Goal: Information Seeking & Learning: Check status

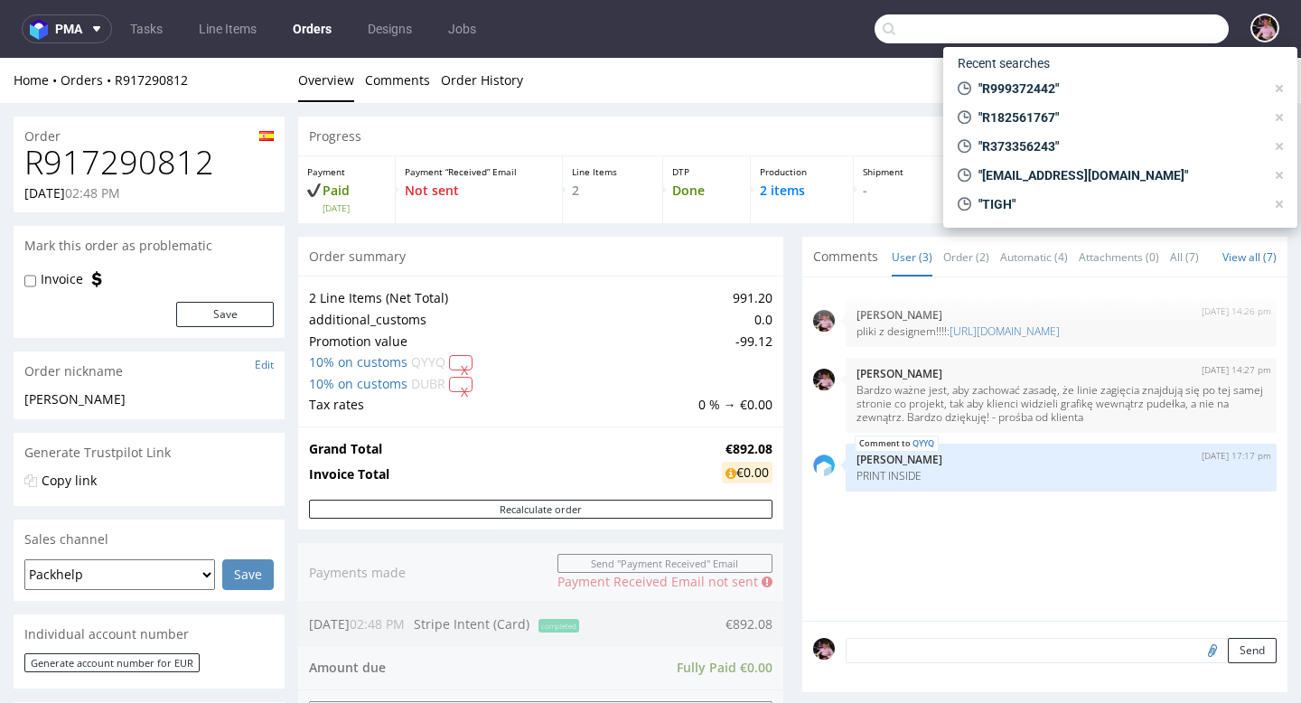
click at [1176, 39] on input "text" at bounding box center [1052, 28] width 354 height 29
paste input "GSES264469"
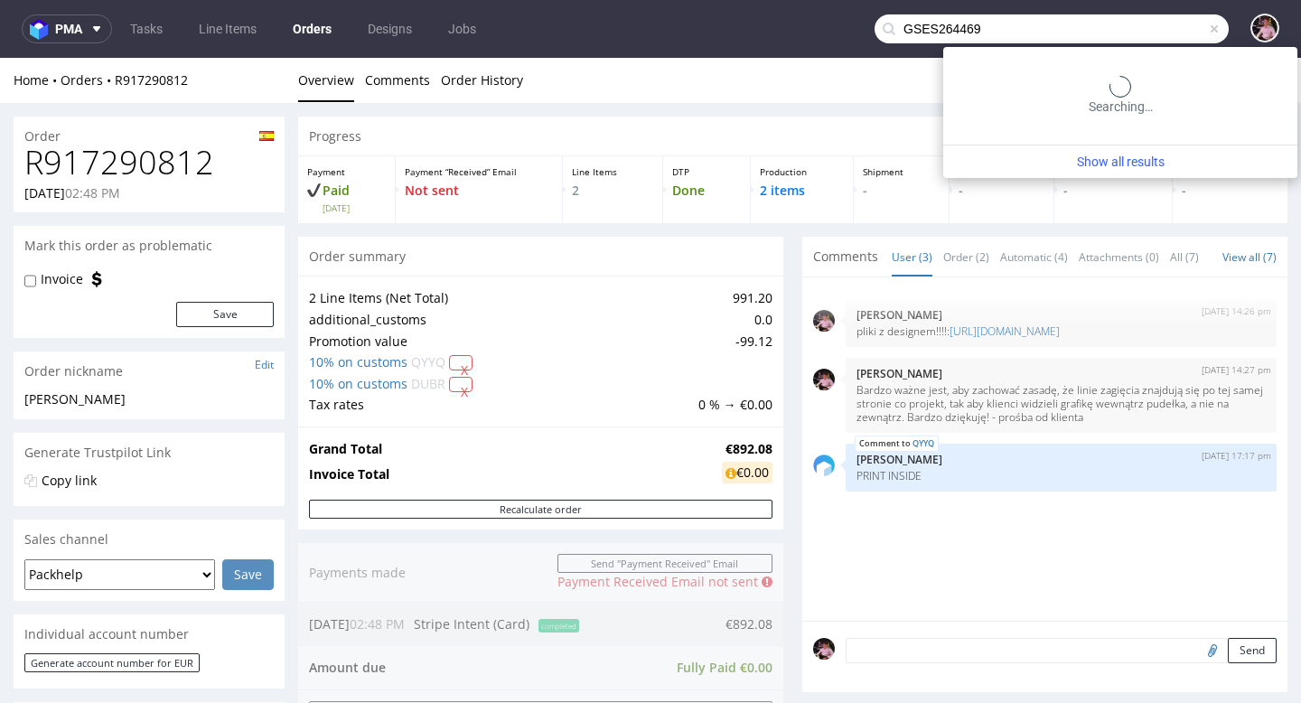
type input "GSES264469"
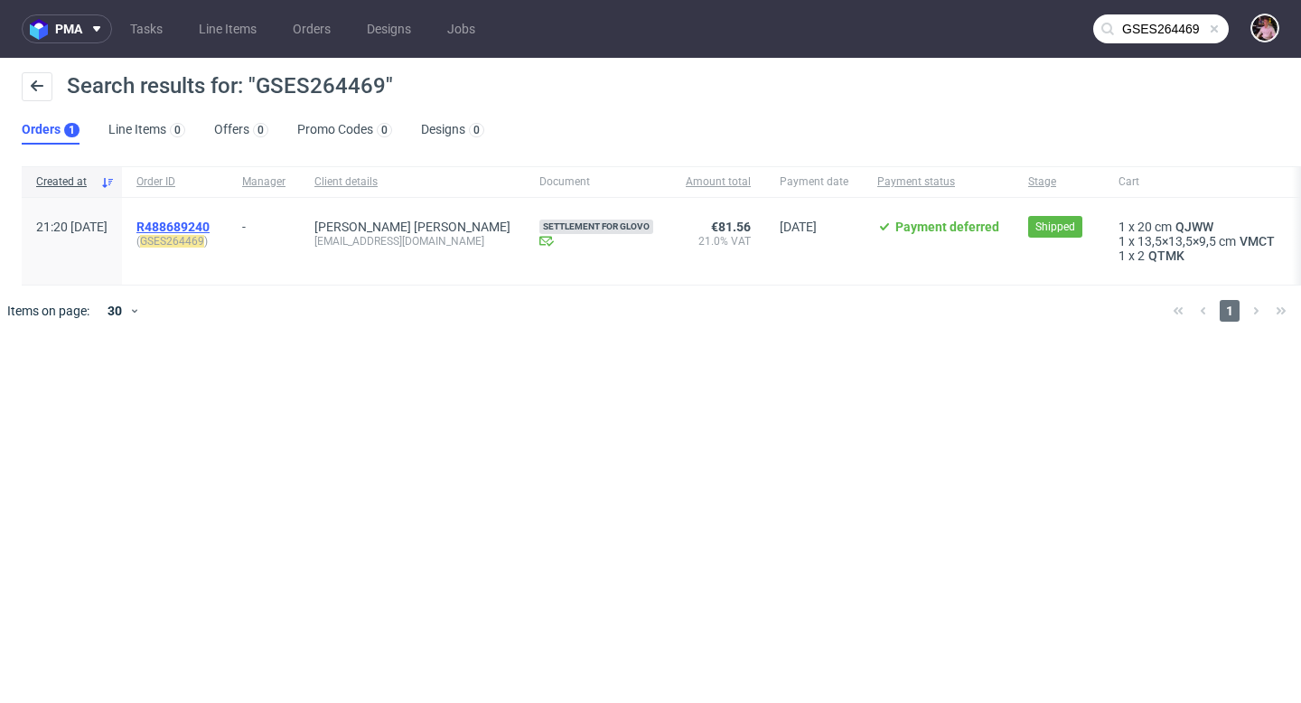
click at [210, 225] on span "R488689240" at bounding box center [172, 227] width 73 height 14
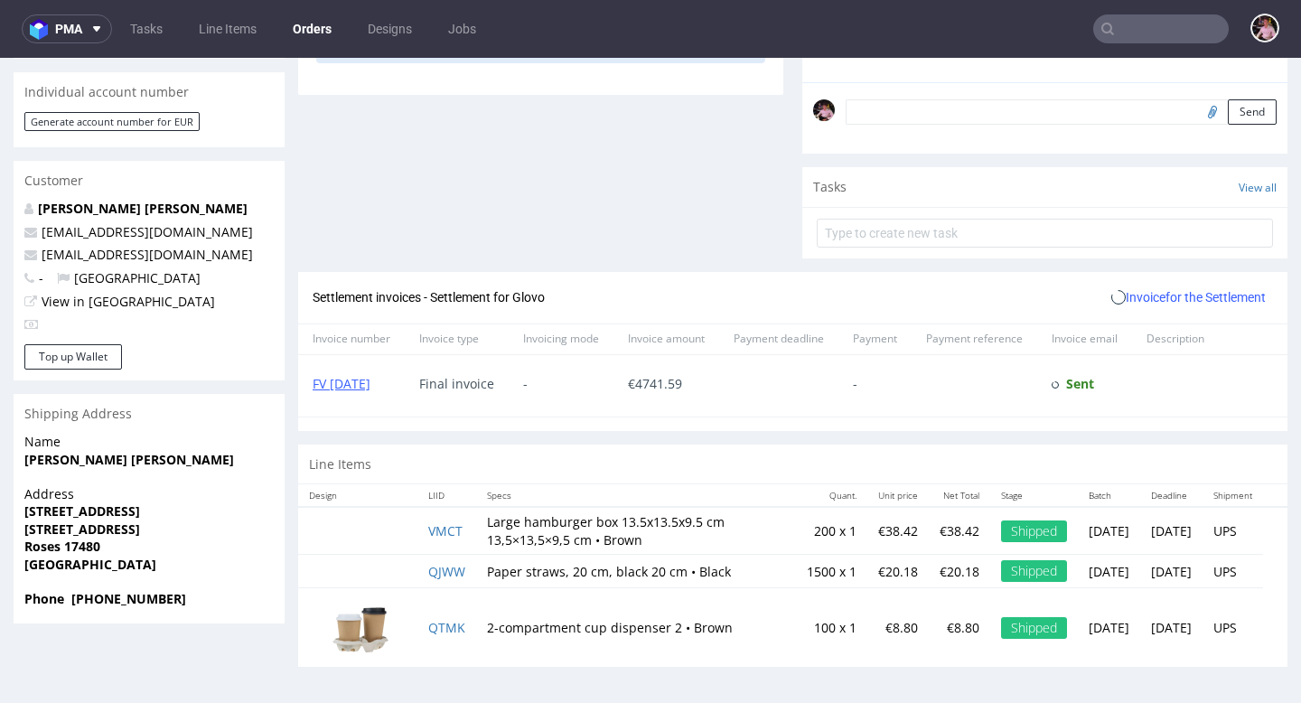
scroll to position [5, 0]
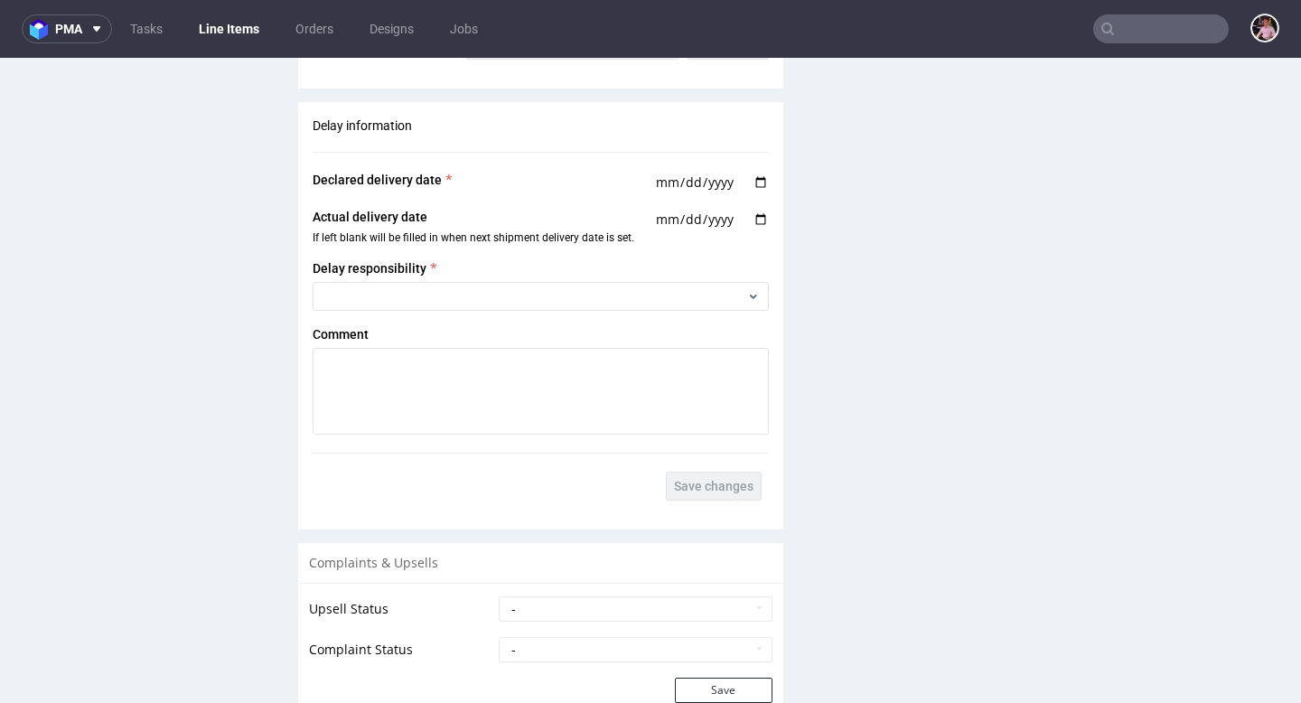
scroll to position [2384, 0]
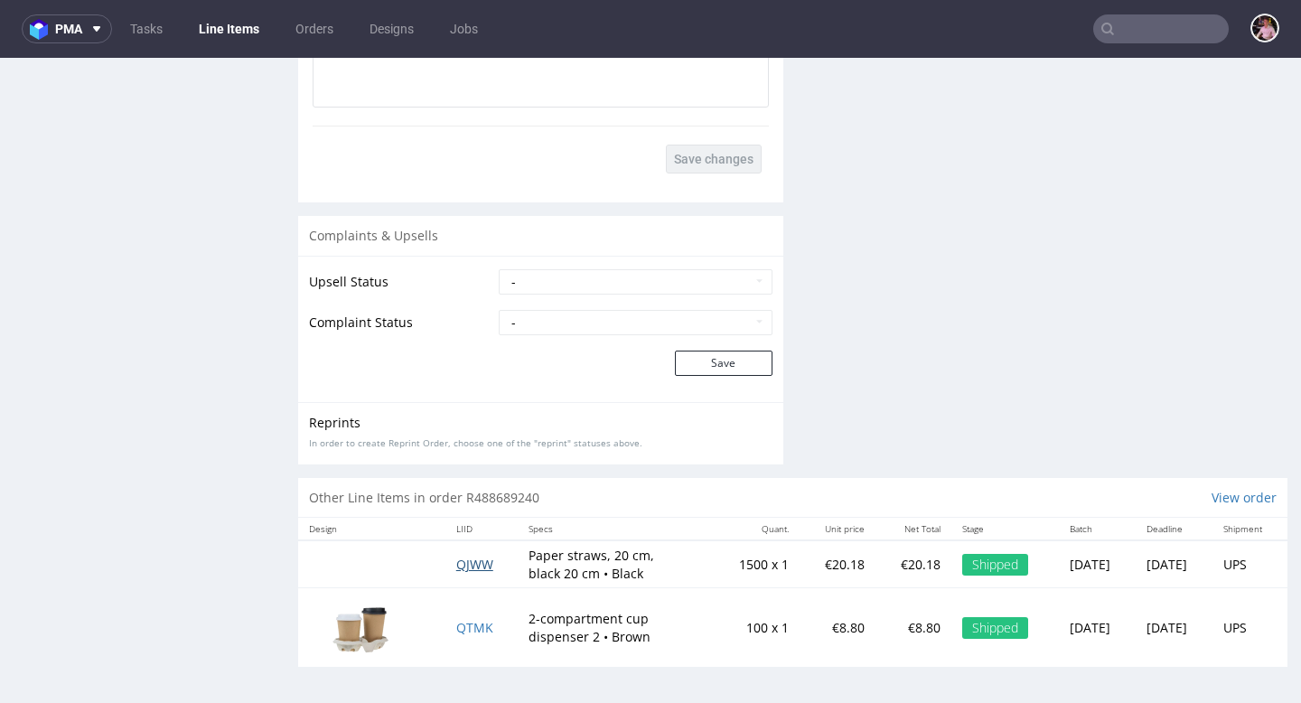
click at [461, 567] on span "QJWW" at bounding box center [474, 564] width 37 height 17
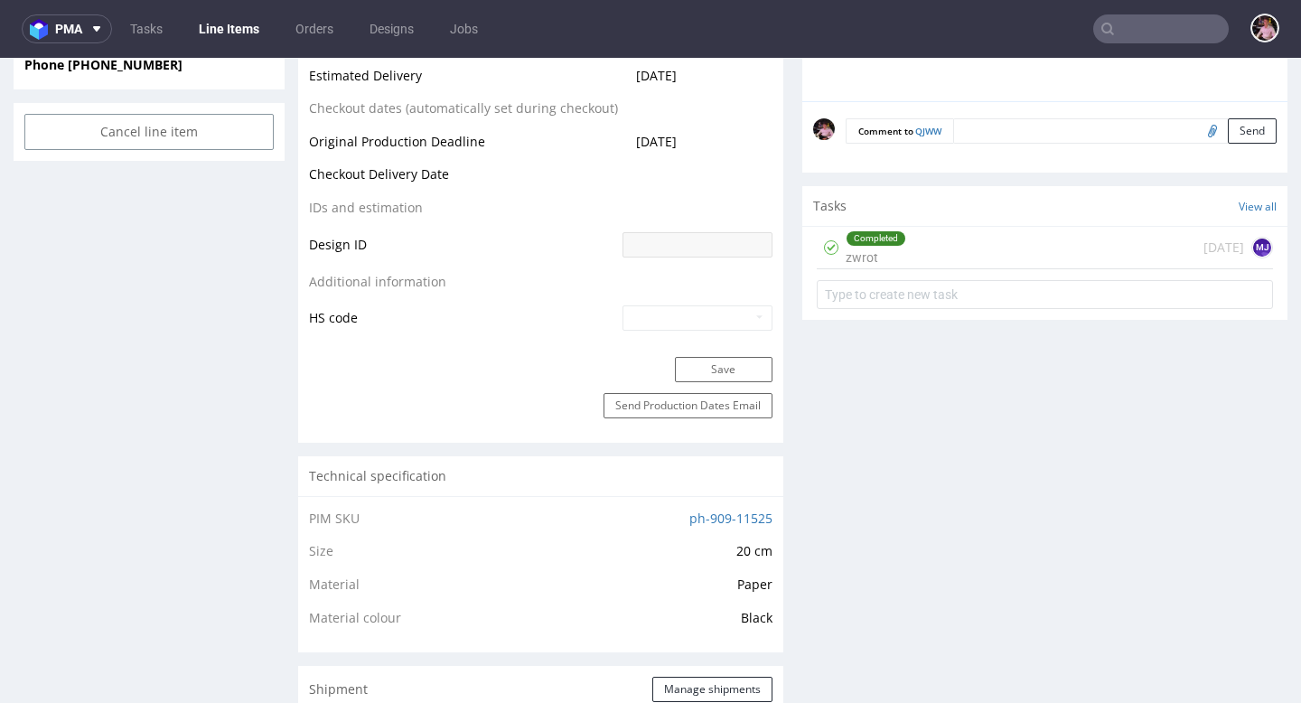
scroll to position [719, 0]
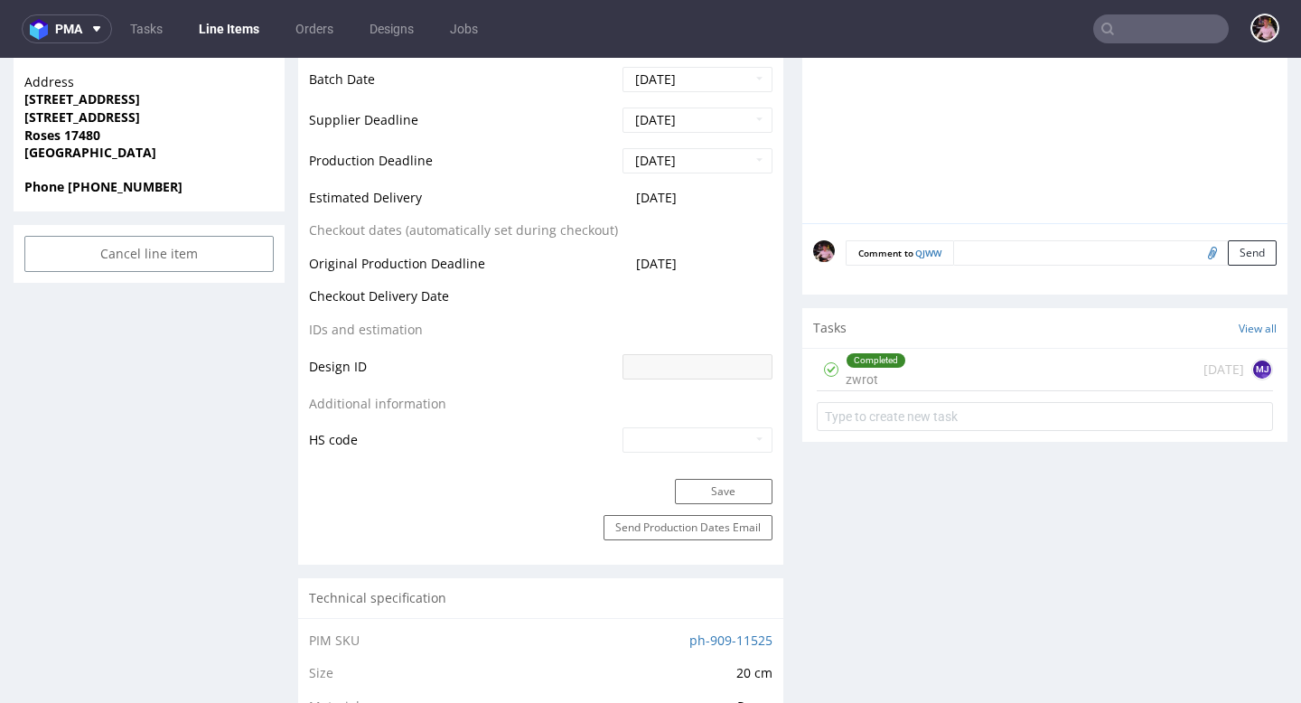
click at [1085, 360] on div "Completed zwrot 20 days ago MJ" at bounding box center [1045, 370] width 456 height 42
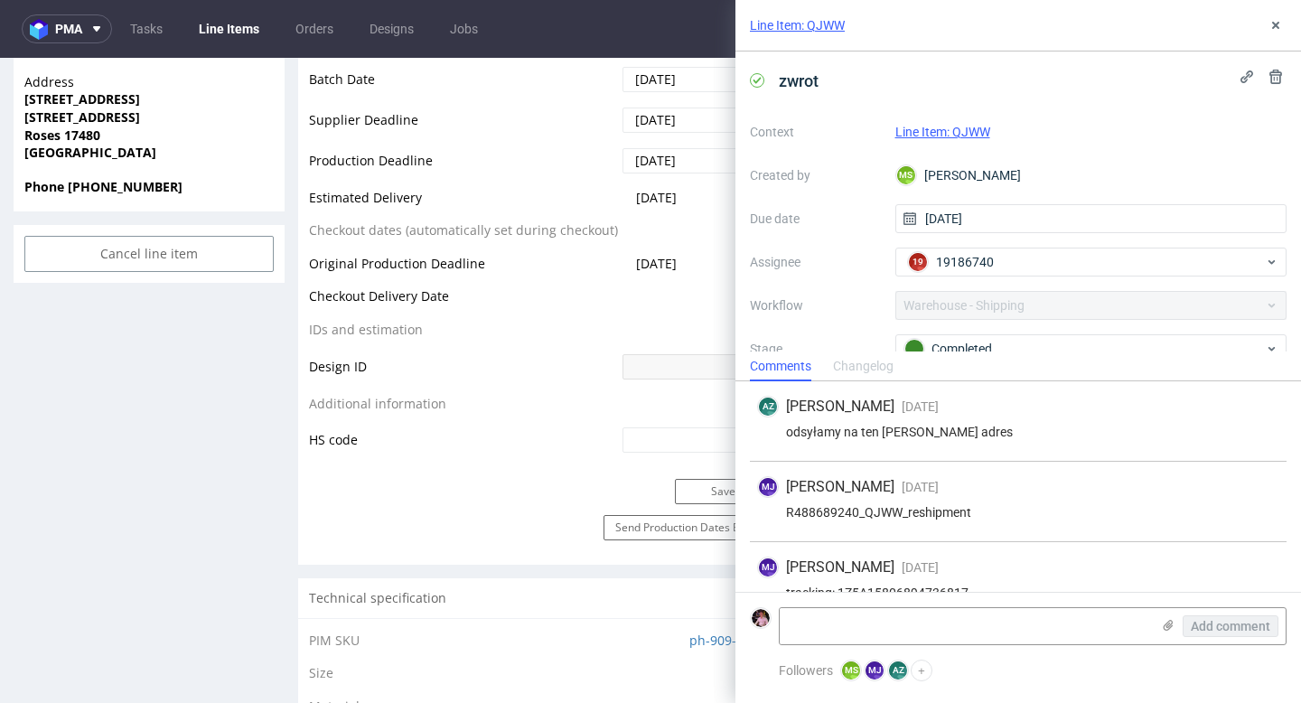
scroll to position [30, 0]
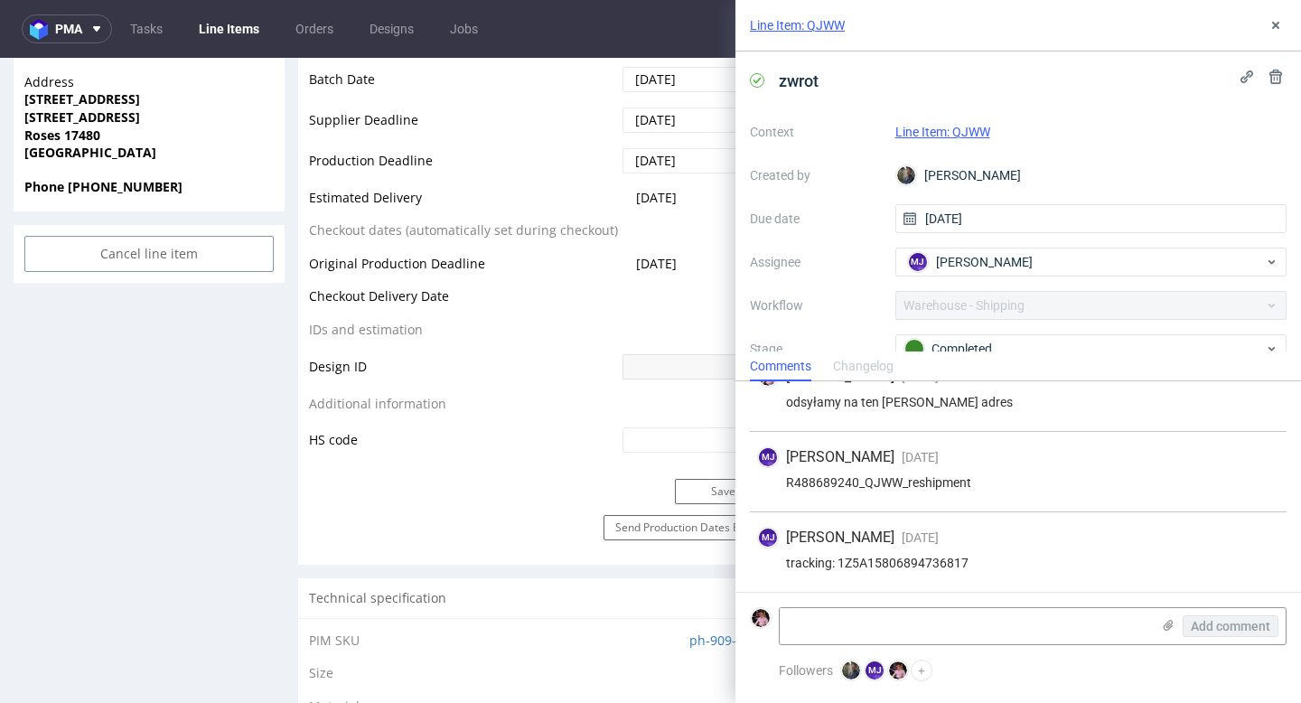
click at [916, 566] on div "tracking: 1Z5A15806894736817" at bounding box center [1018, 563] width 522 height 14
copy div "1Z5A15806894736817"
click at [569, 349] on td "IDs and estimation" at bounding box center [463, 335] width 309 height 33
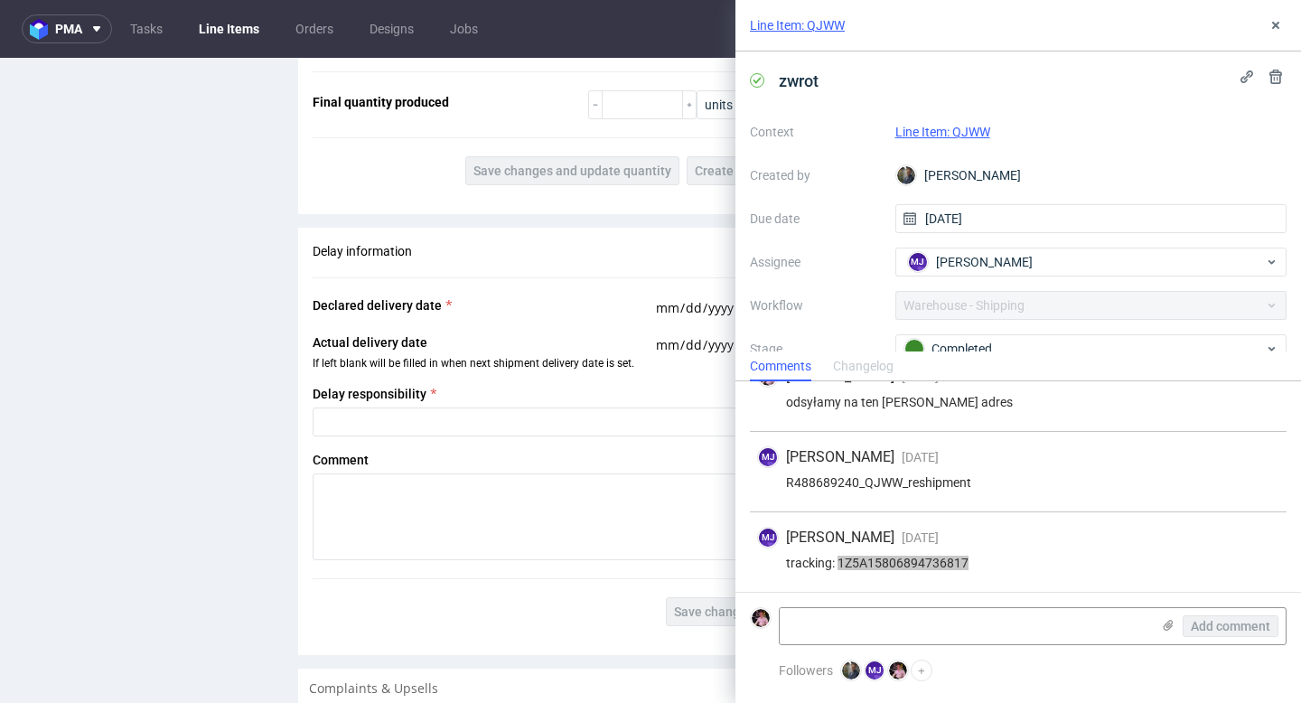
scroll to position [2406, 0]
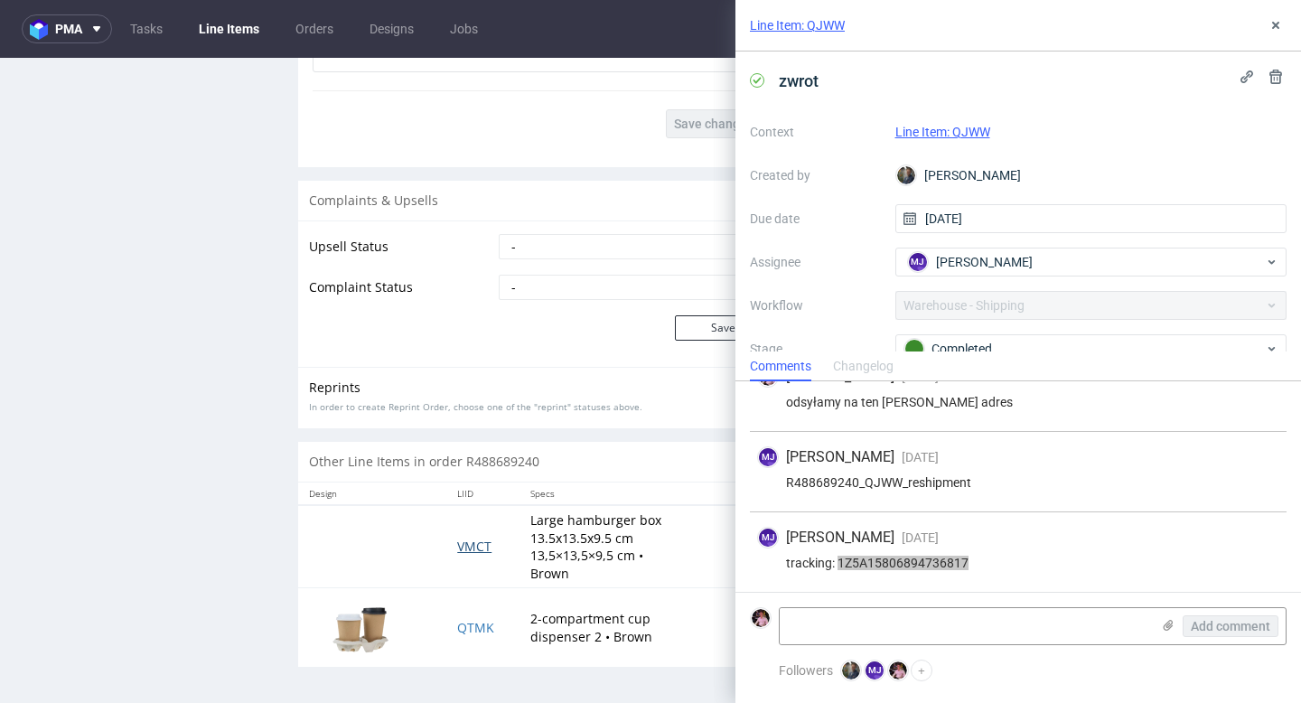
click at [460, 542] on span "VMCT" at bounding box center [474, 546] width 34 height 17
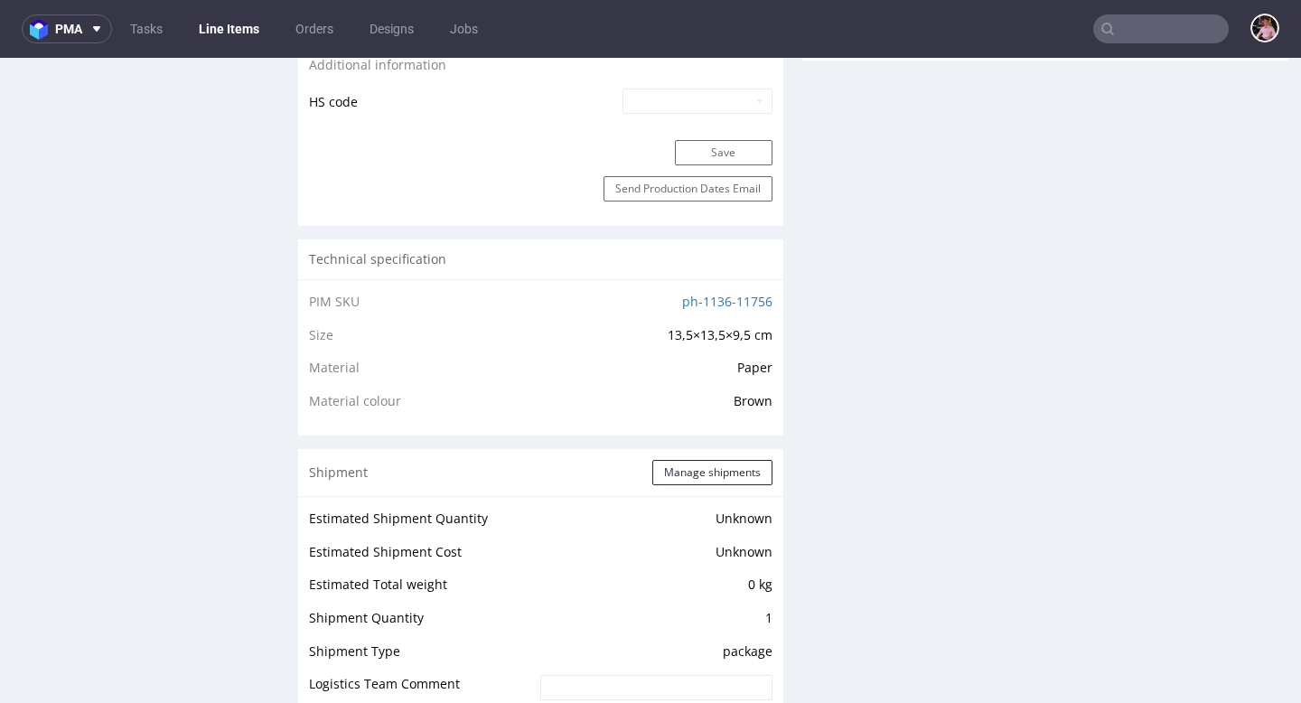
scroll to position [1215, 0]
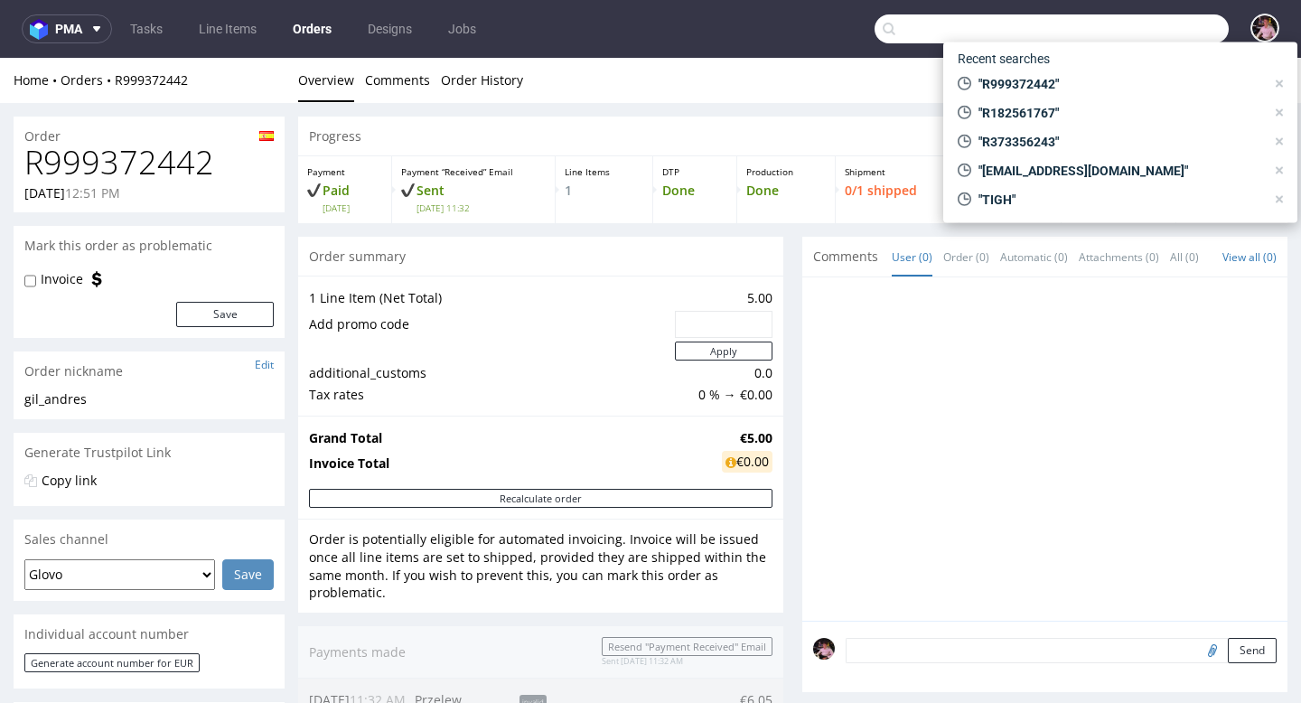
click at [1155, 19] on input "text" at bounding box center [1052, 28] width 354 height 29
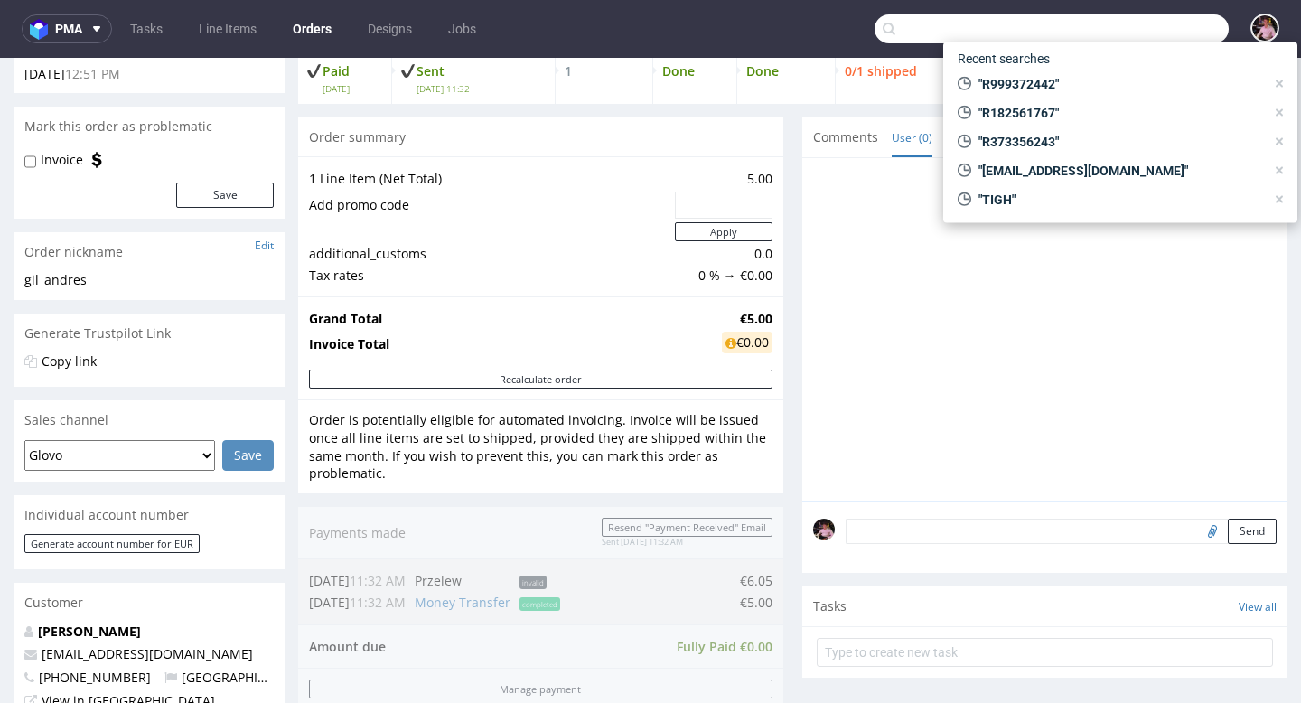
scroll to position [5, 0]
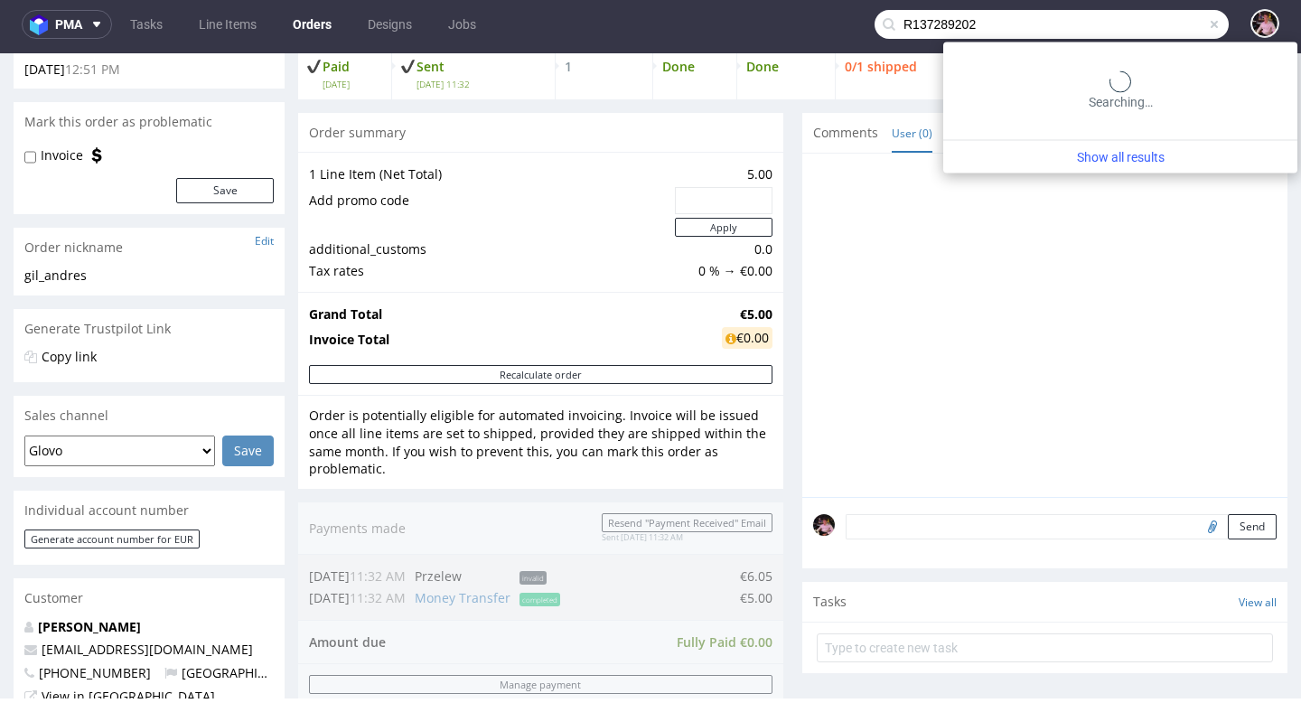
type input "R137289202"
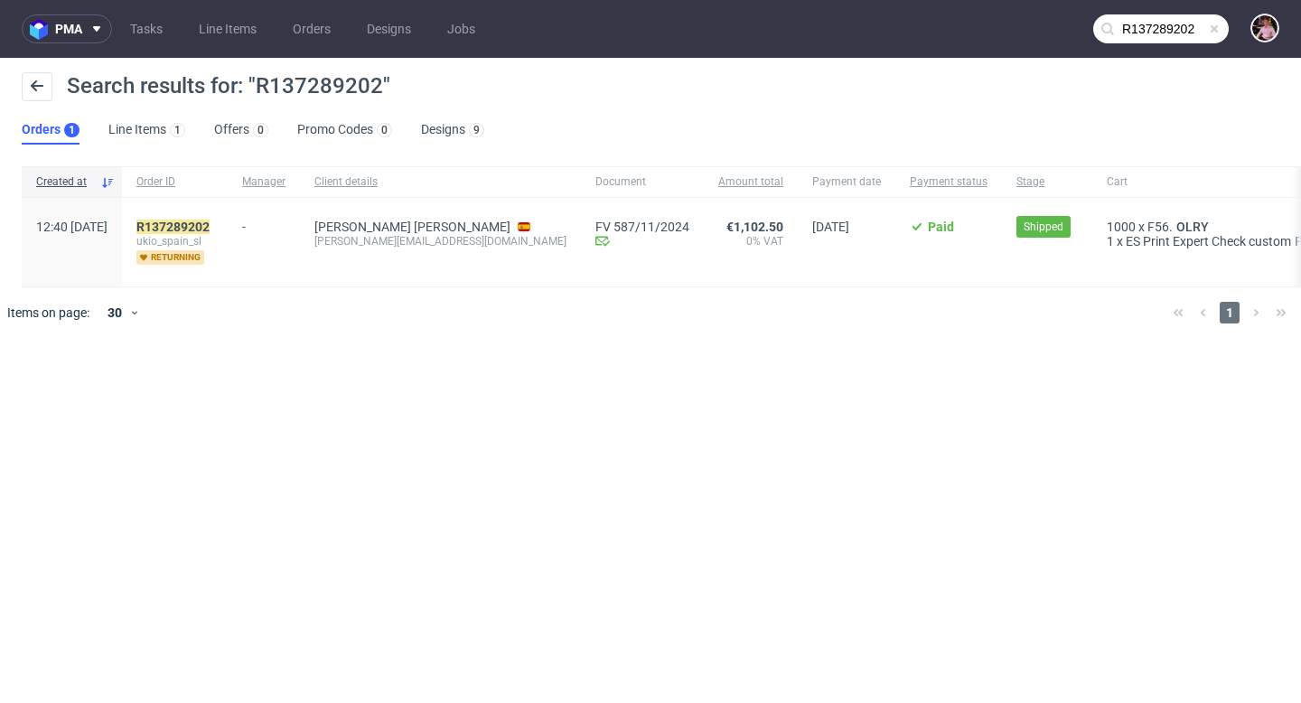
click at [221, 218] on div "R137289202 ukio_spain_sl returning" at bounding box center [175, 242] width 106 height 89
click at [220, 218] on div "R137289202 ukio_spain_sl returning" at bounding box center [175, 242] width 106 height 89
click at [210, 223] on mark "R137289202" at bounding box center [172, 227] width 73 height 14
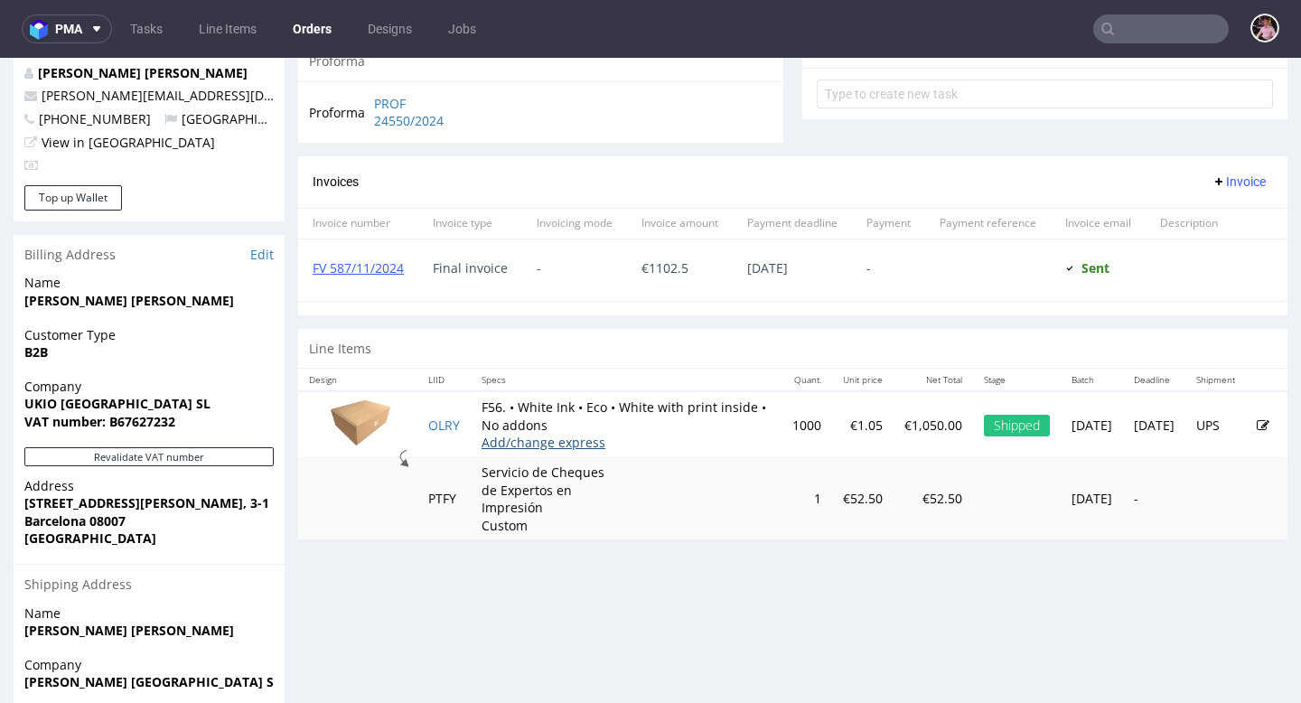
scroll to position [755, 0]
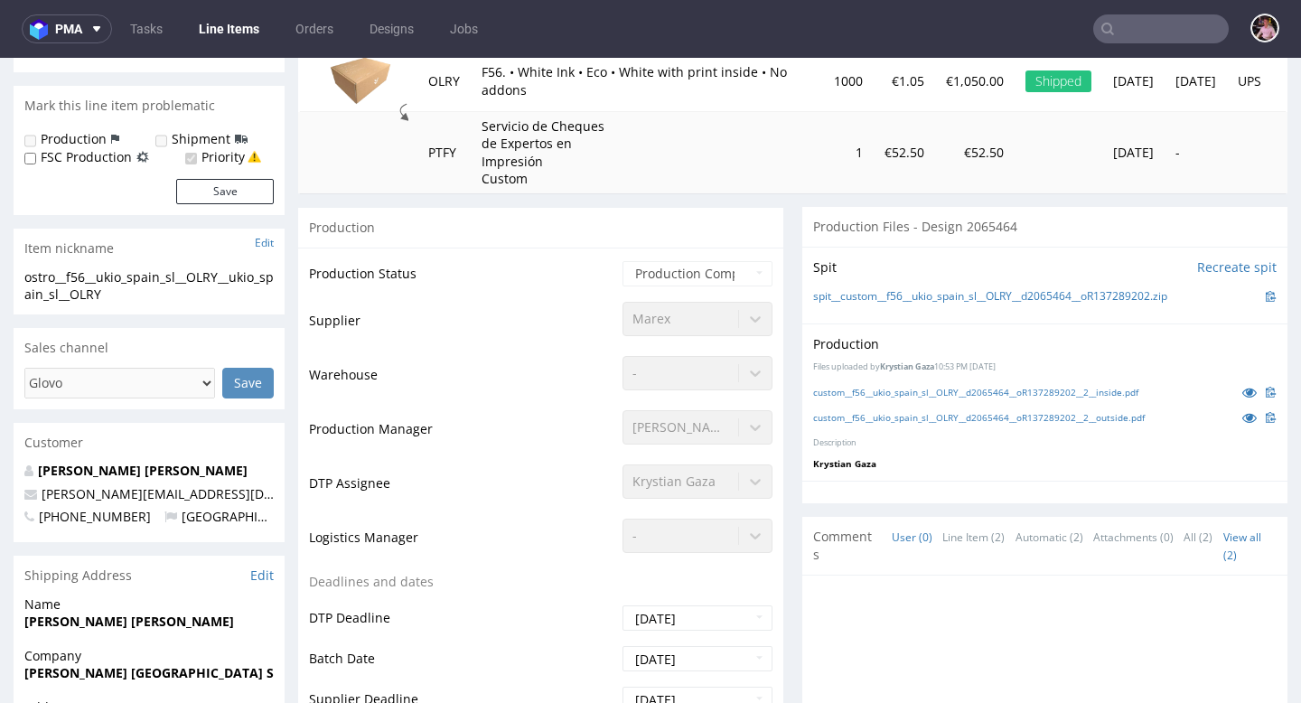
scroll to position [254, 0]
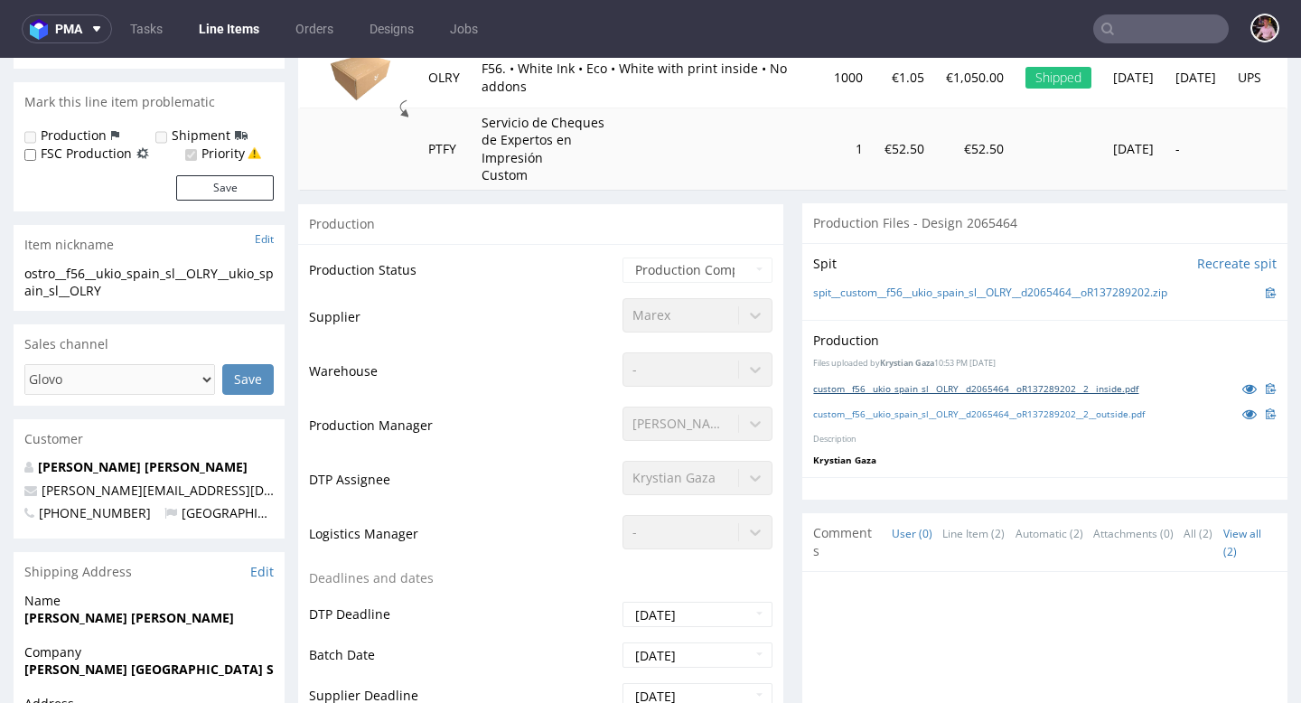
click at [1119, 389] on link "custom__f56__ukio_spain_sl__OLRY__d2065464__oR137289202__2__inside.pdf" at bounding box center [975, 388] width 325 height 13
click at [1145, 416] on link "custom__f56__ukio_spain_sl__OLRY__d2065464__oR137289202__2__outside.pdf" at bounding box center [979, 414] width 332 height 13
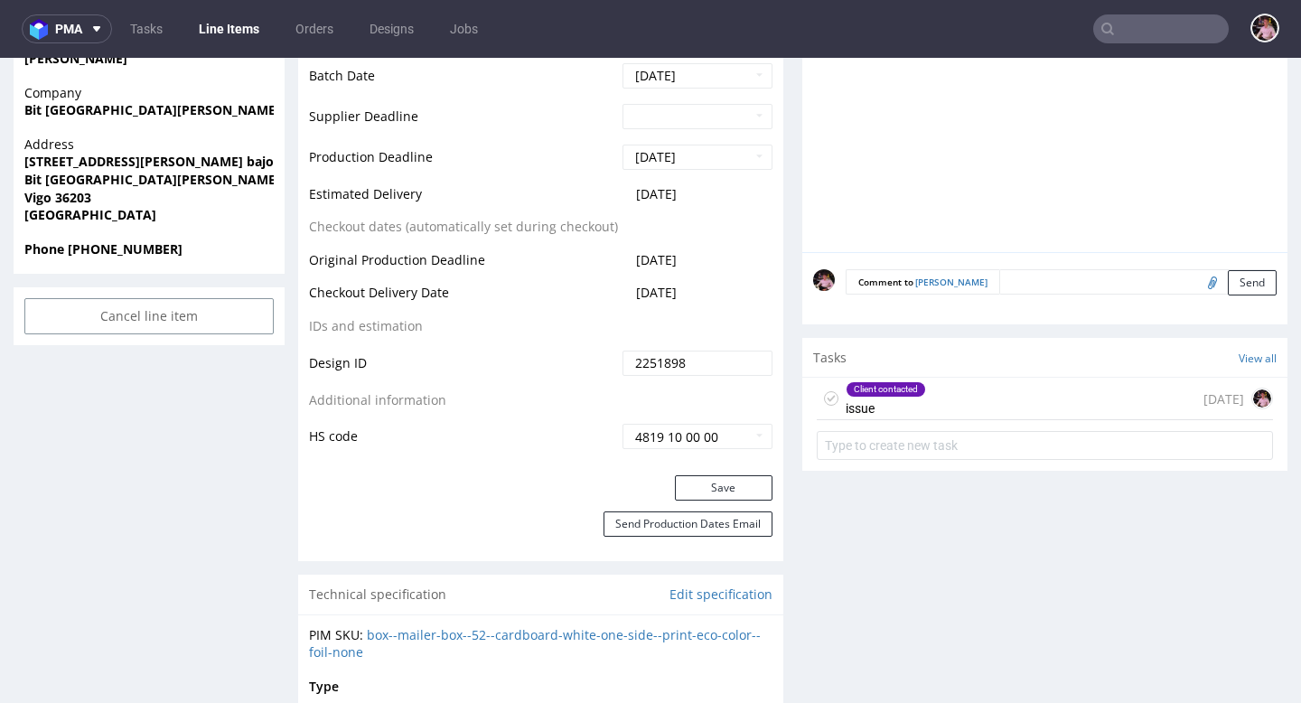
scroll to position [859, 0]
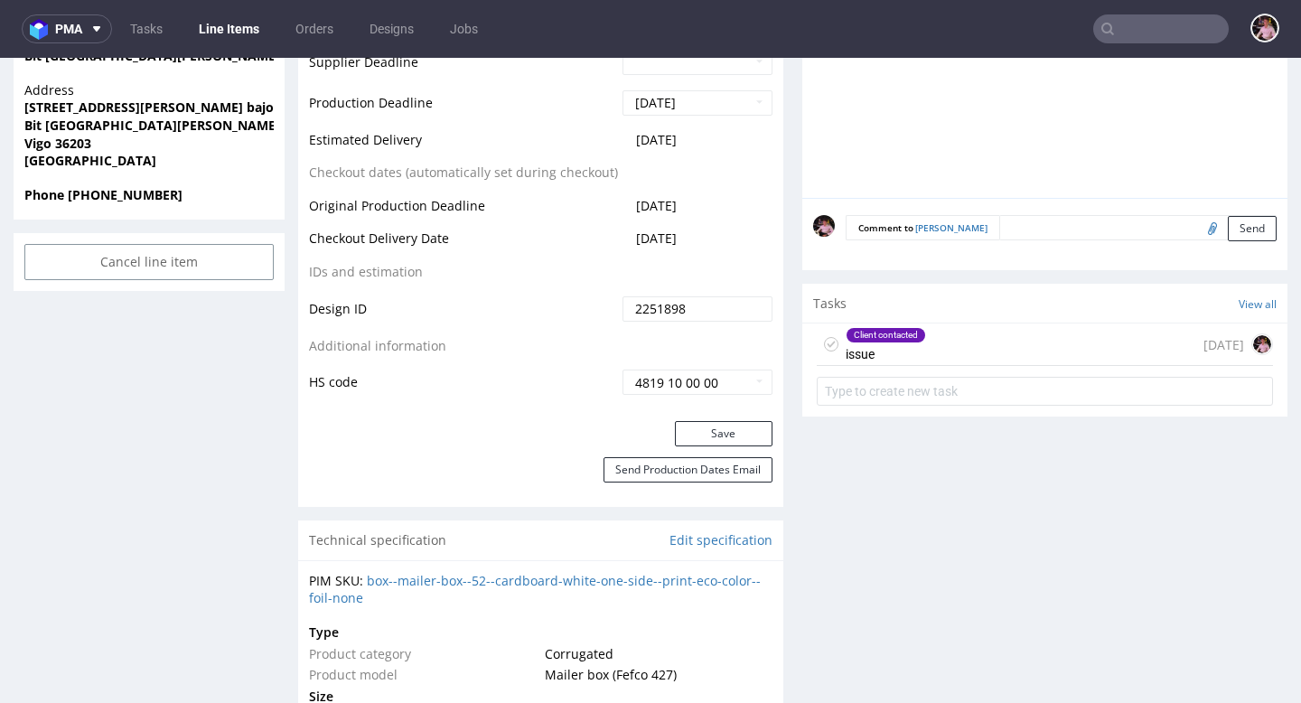
click at [1011, 323] on div "Client contacted issue 15 days ago" at bounding box center [1045, 344] width 456 height 42
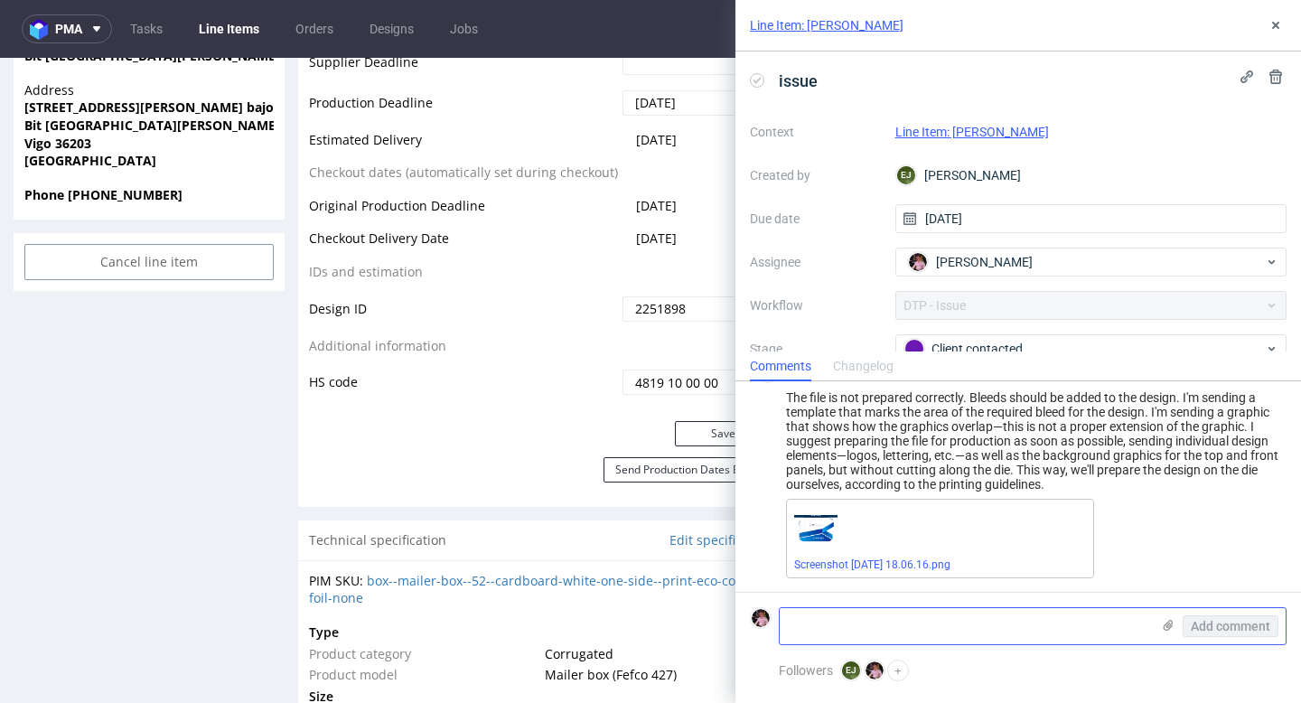
scroll to position [561, 0]
click at [956, 625] on textarea at bounding box center [965, 626] width 370 height 36
paste textarea "https://we.tl/t-xI9uSbTYnc"
type textarea "https://we.tl/t-xI9uSbTYnc"
click at [1206, 620] on span "Add comment" at bounding box center [1231, 626] width 80 height 13
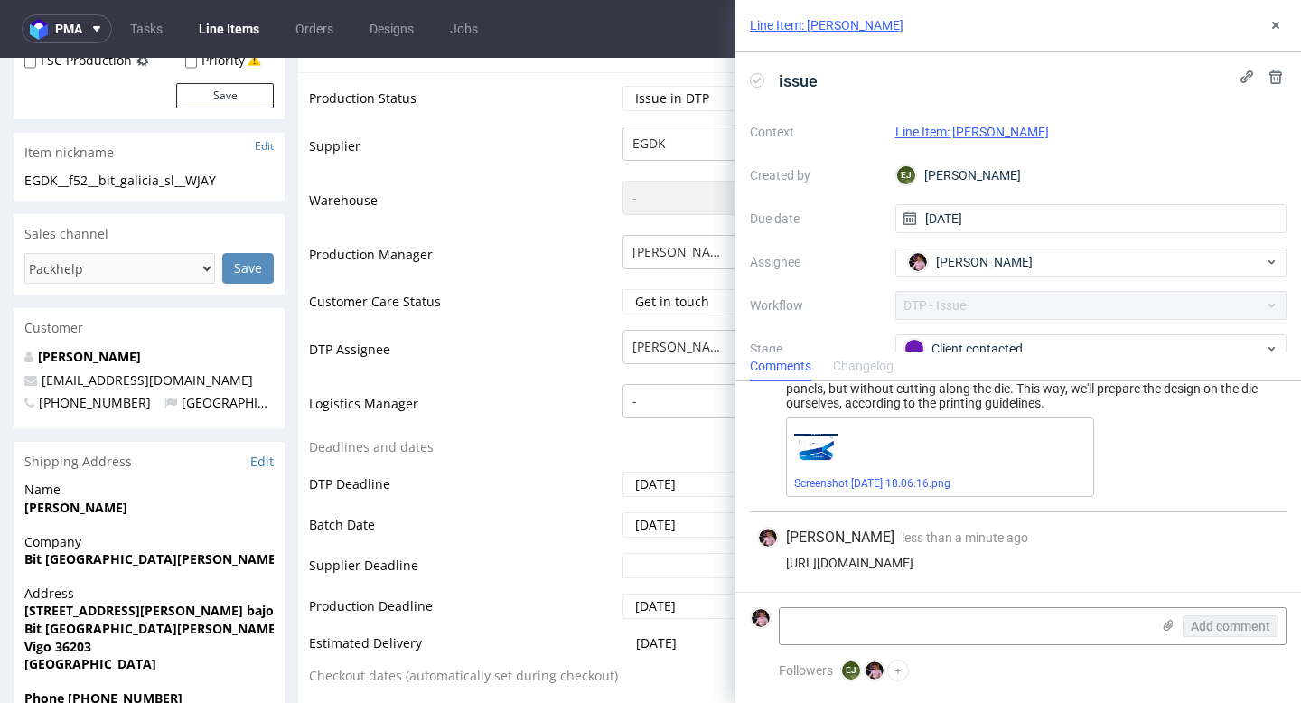
scroll to position [42, 0]
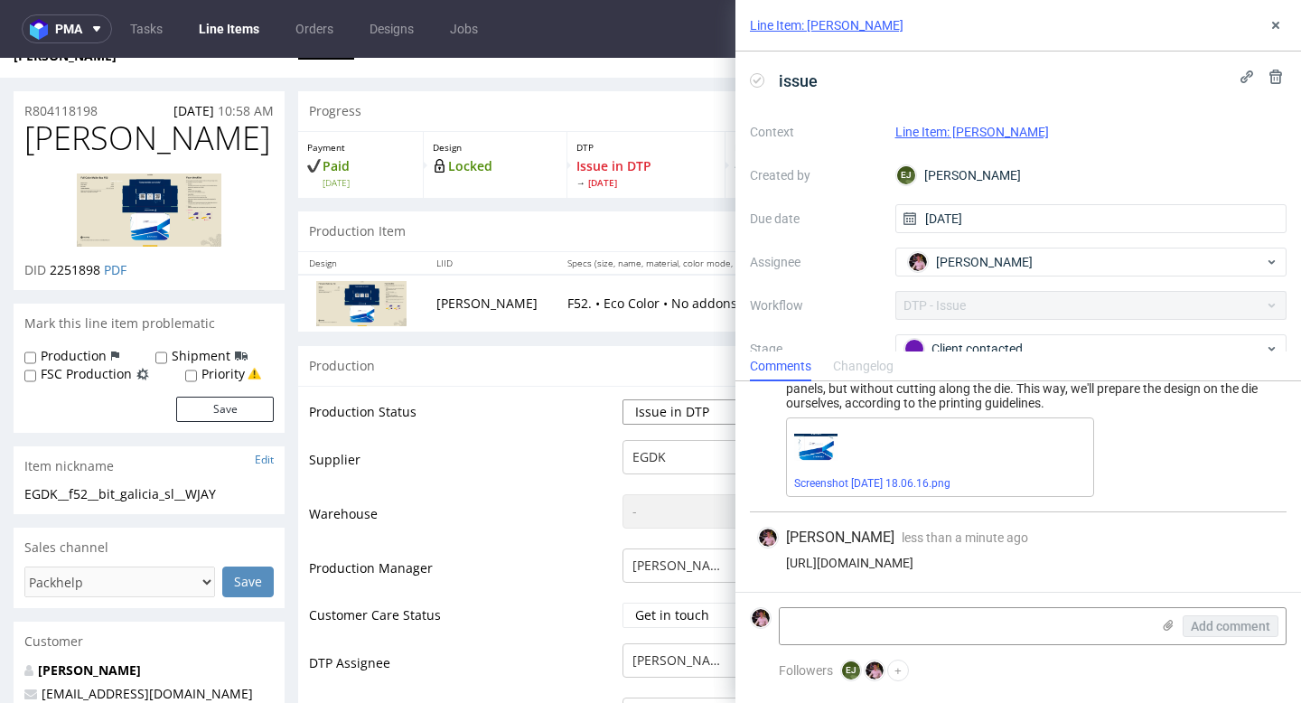
click at [677, 399] on select "Waiting for Artwork Waiting for Diecut Waiting for Mockup Waiting for DTP Waiti…" at bounding box center [698, 411] width 150 height 25
select select "back_for_dtp"
click at [623, 399] on select "Waiting for Artwork Waiting for Diecut Waiting for Mockup Waiting for DTP Waiti…" at bounding box center [698, 411] width 150 height 25
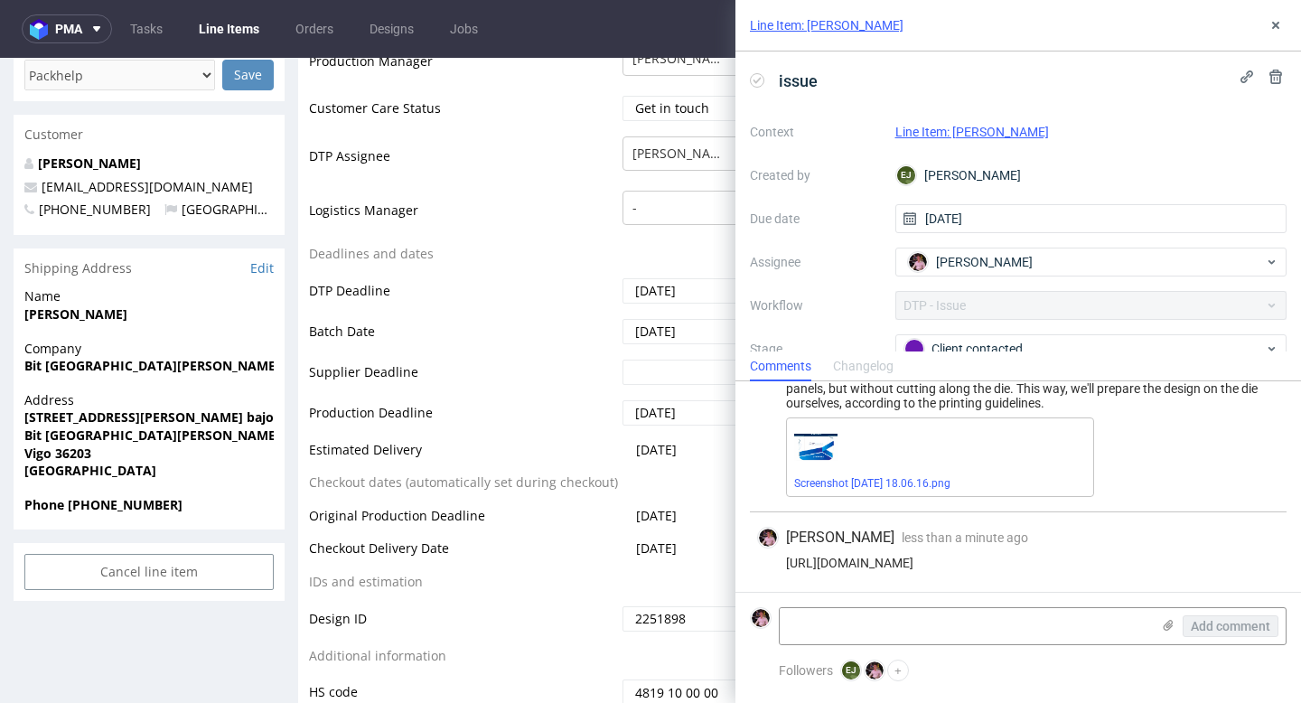
scroll to position [869, 0]
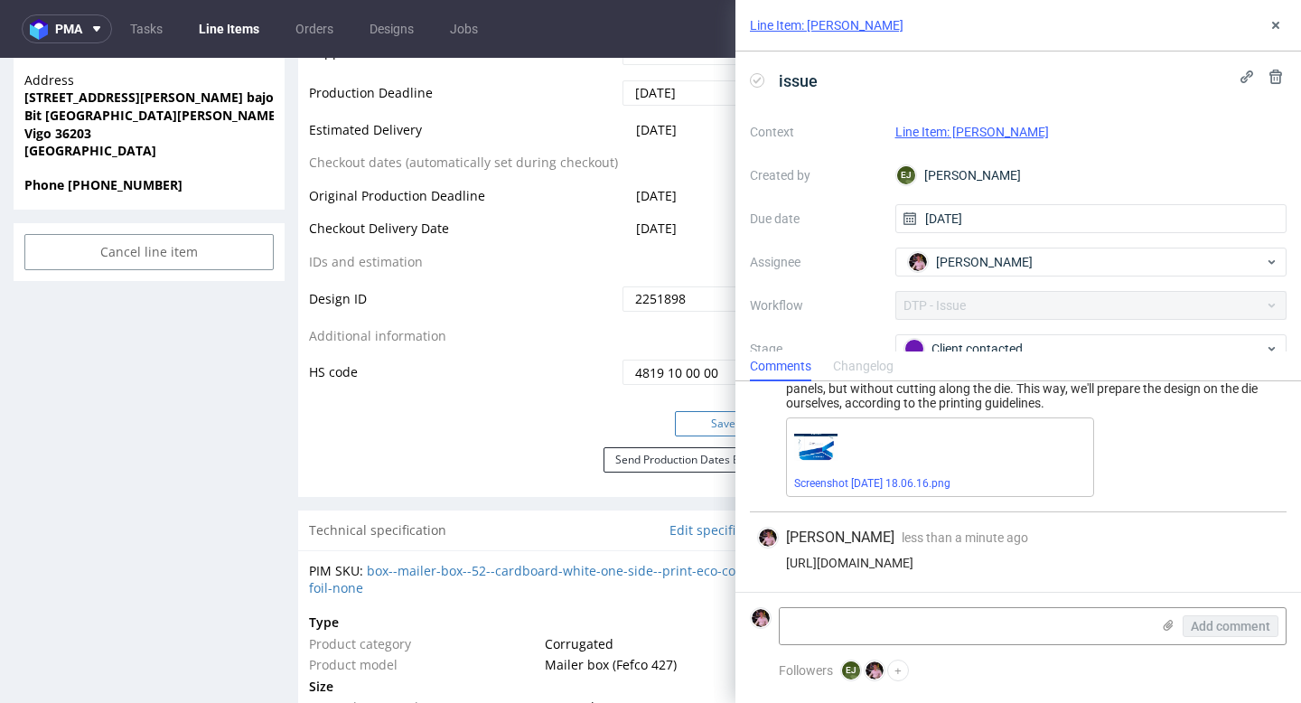
click at [683, 411] on button "Save" at bounding box center [724, 423] width 98 height 25
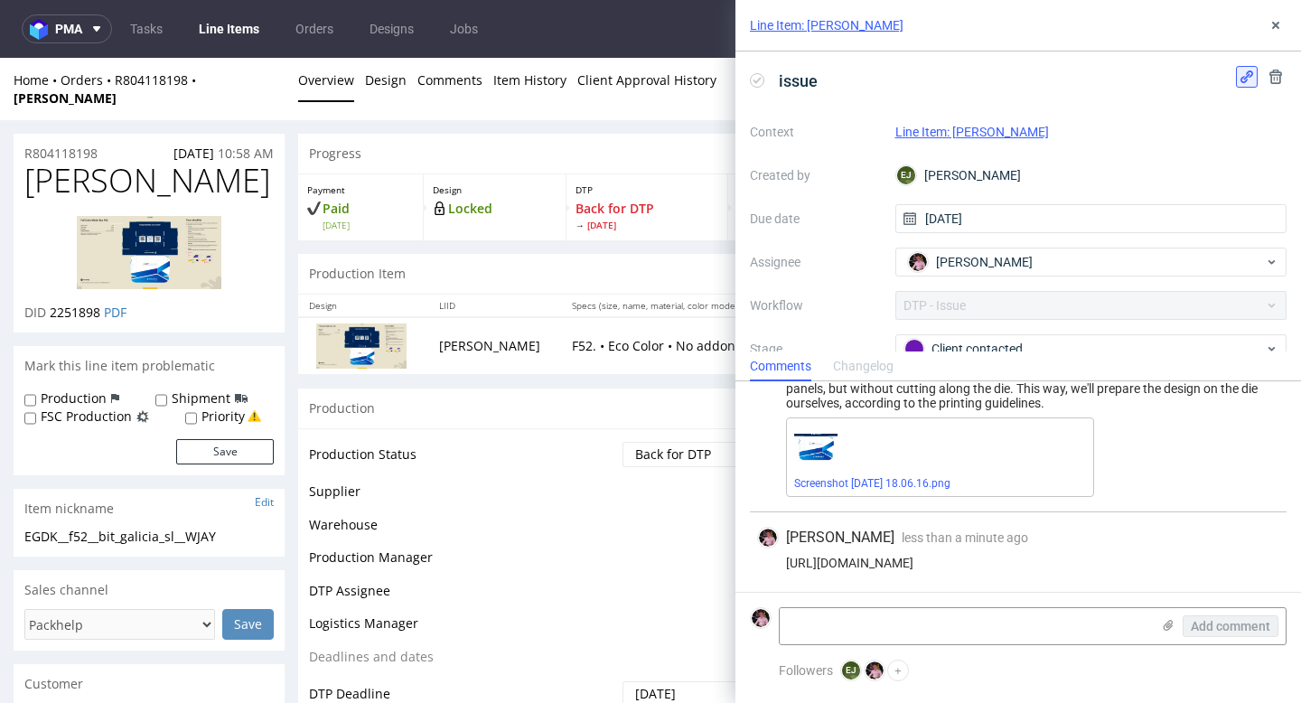
scroll to position [867, 0]
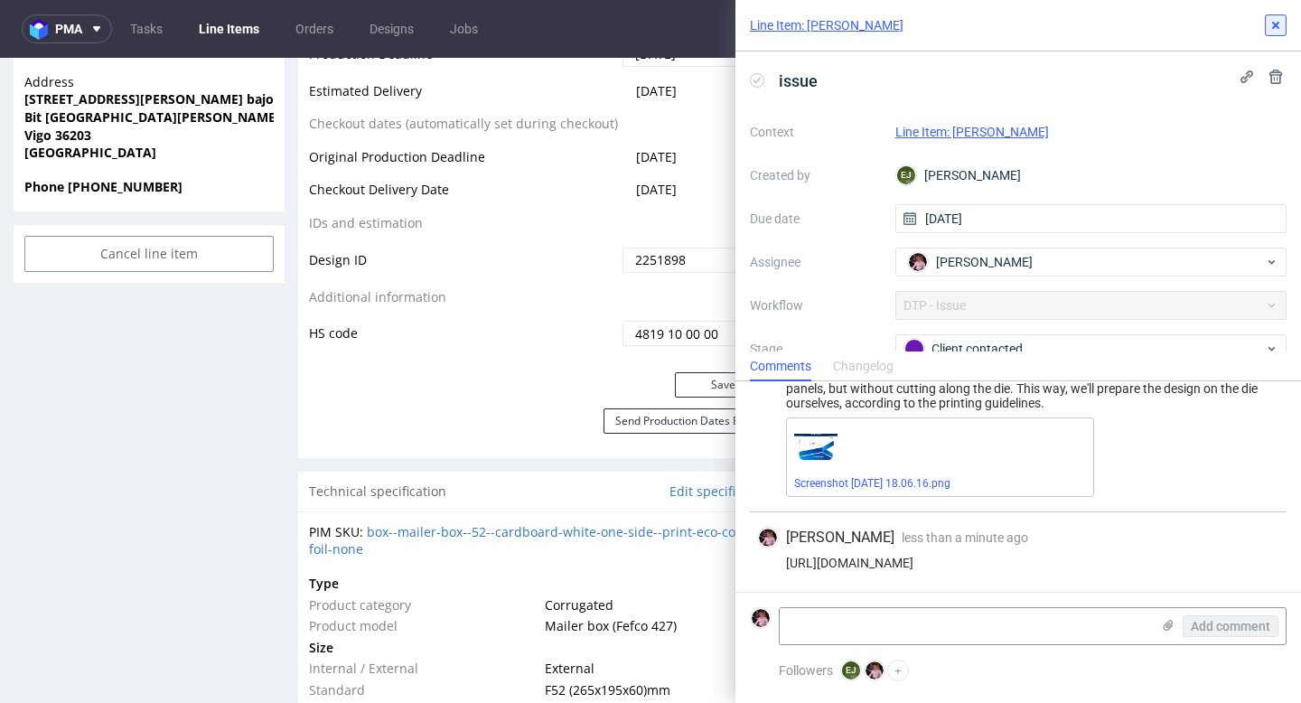
click at [1279, 23] on icon at bounding box center [1276, 25] width 14 height 14
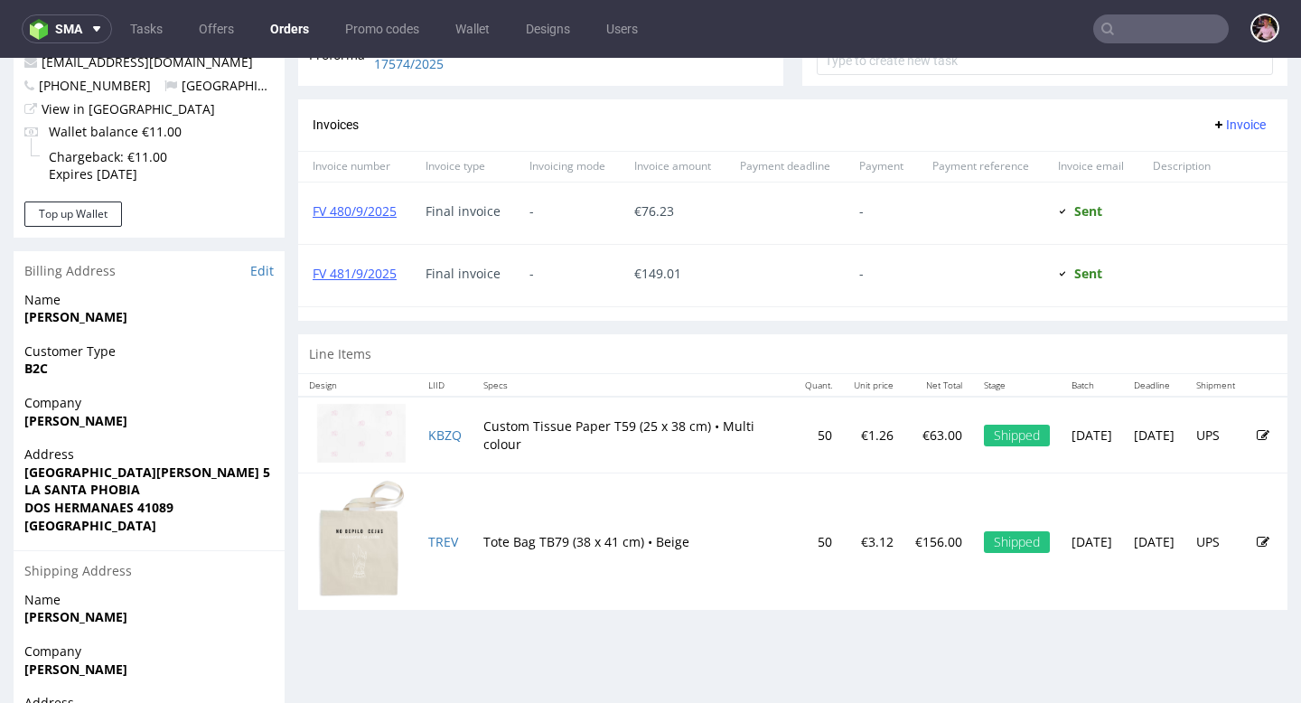
scroll to position [722, 0]
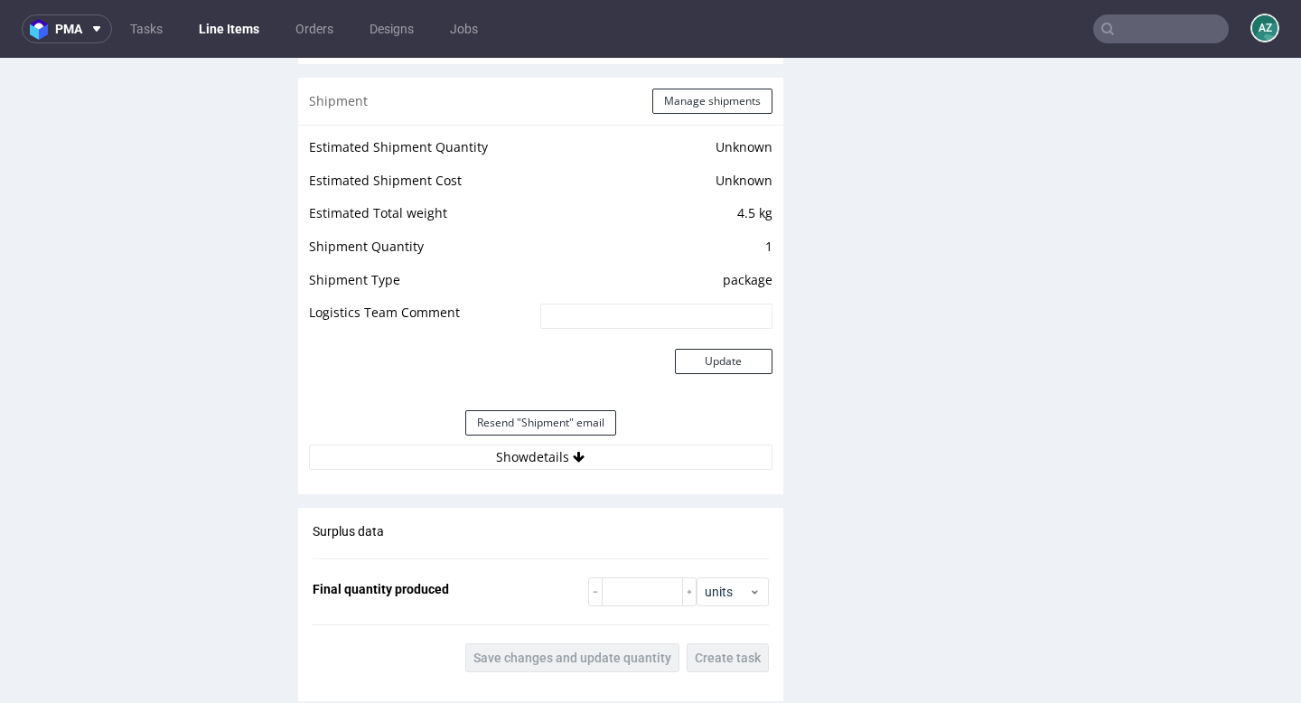
scroll to position [2035, 0]
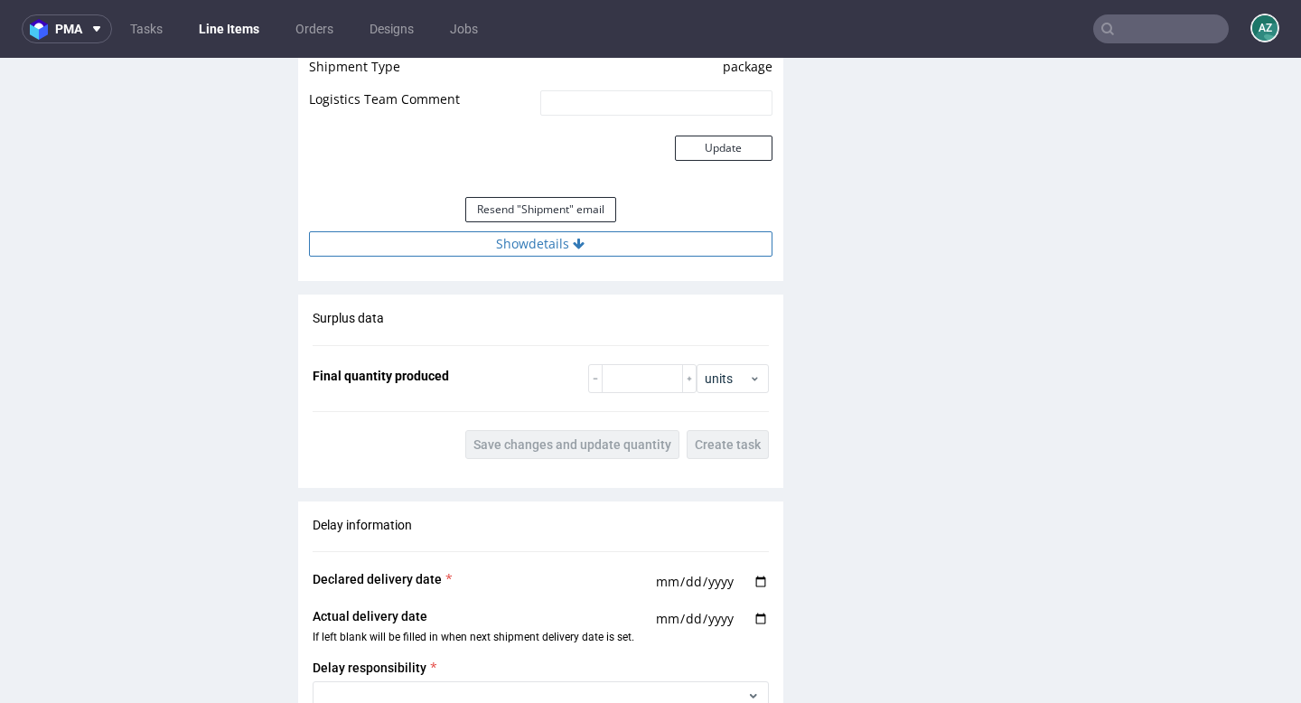
click at [610, 246] on button "Show details" at bounding box center [541, 243] width 464 height 25
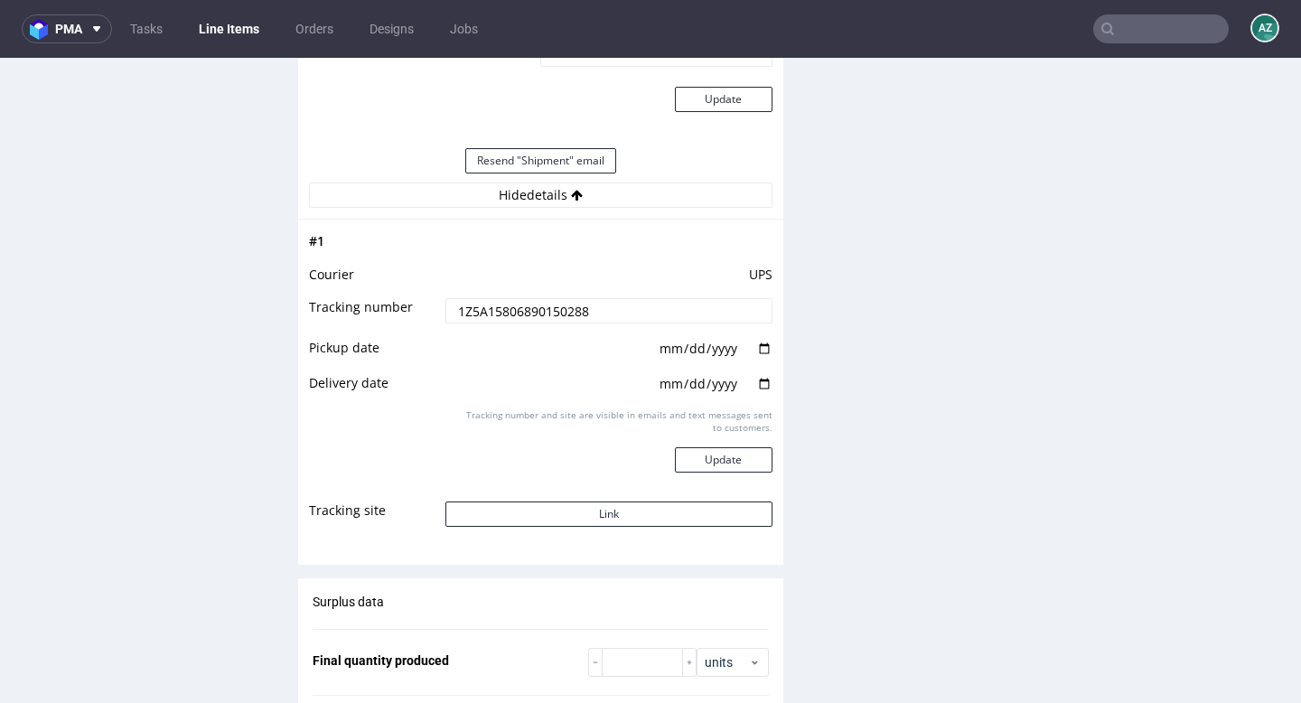
scroll to position [2147, 0]
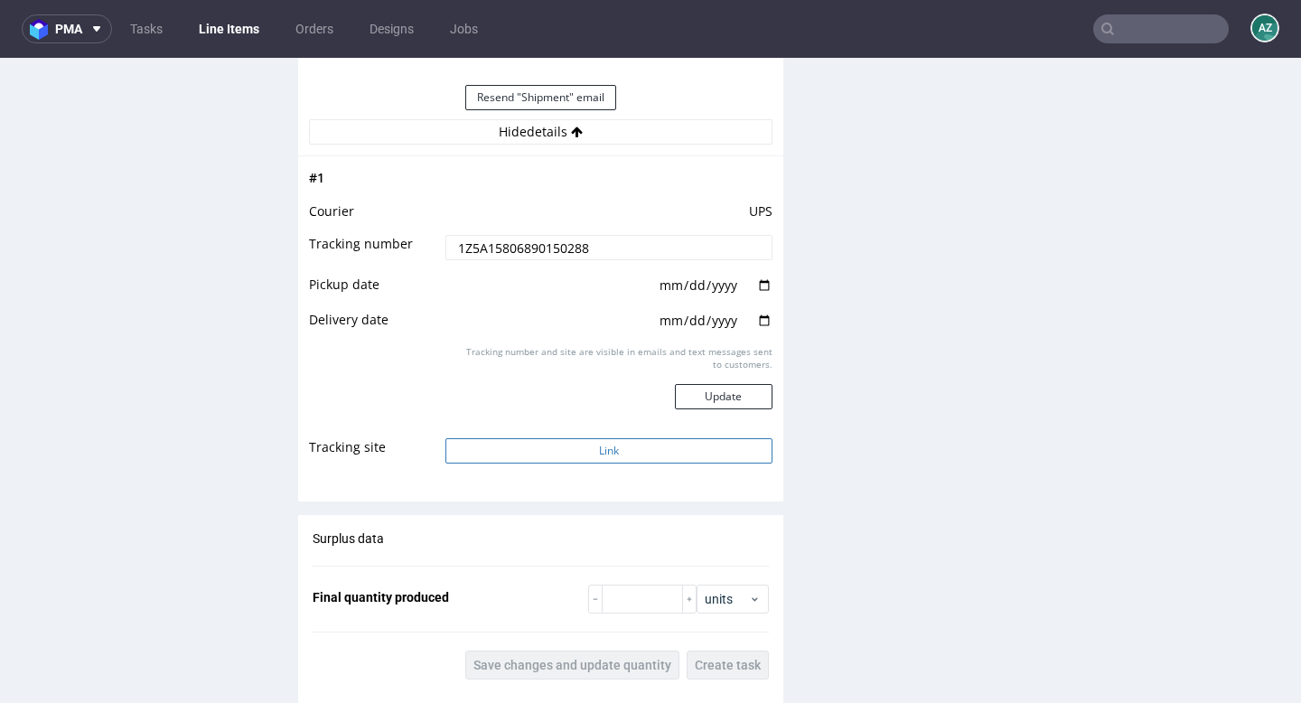
click at [623, 448] on button "Link" at bounding box center [608, 450] width 326 height 25
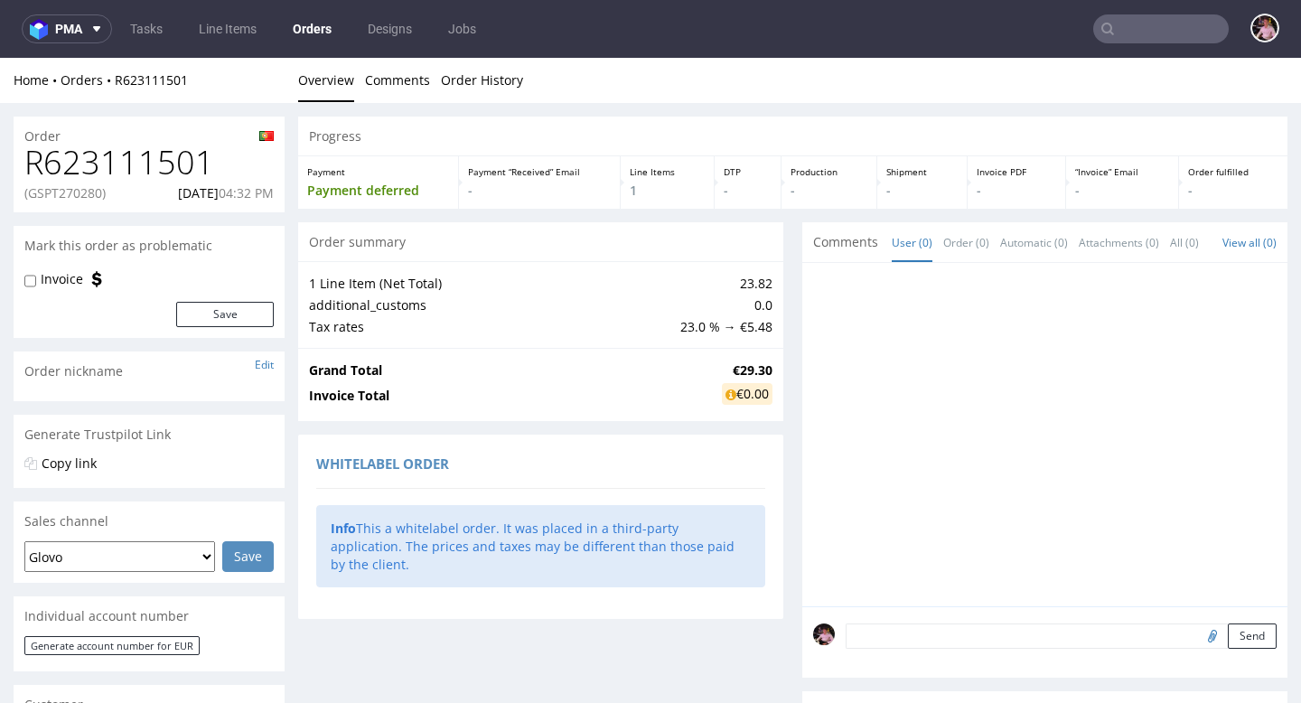
click at [85, 195] on p "(GSPT270280)" at bounding box center [64, 193] width 81 height 18
copy p "GSPT270280"
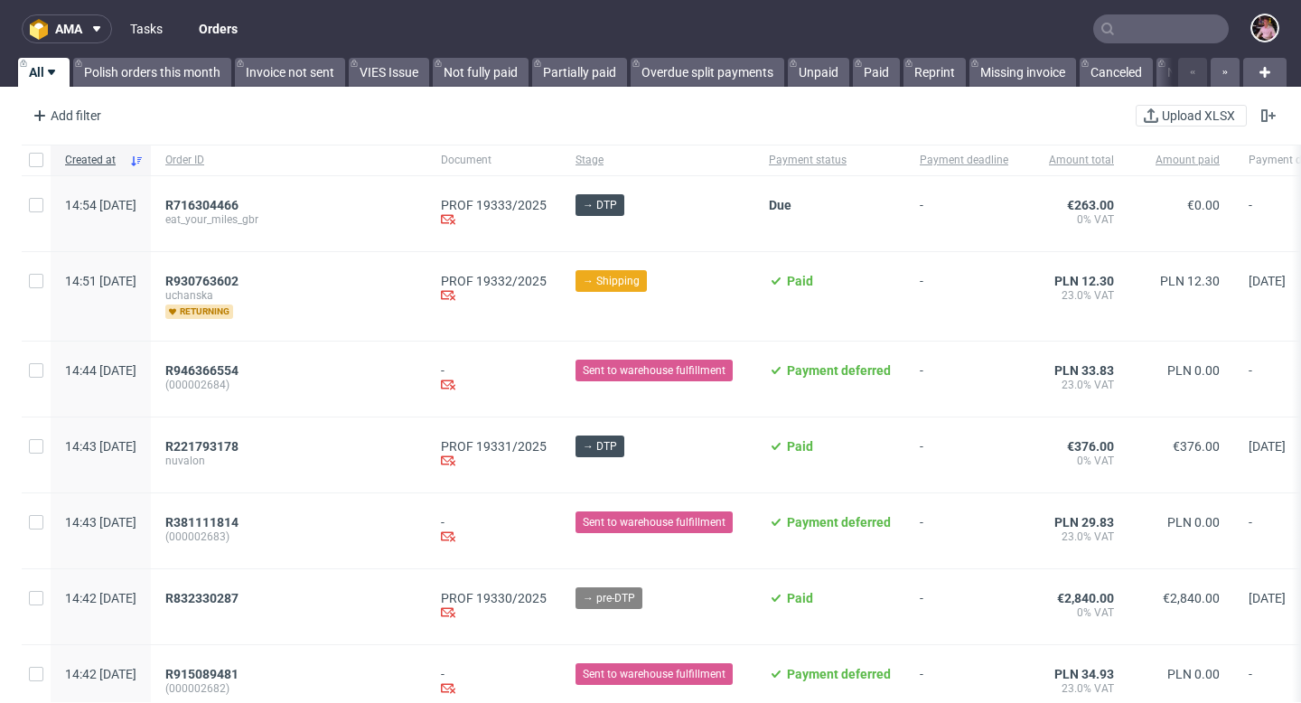
click at [153, 31] on link "Tasks" at bounding box center [146, 28] width 54 height 29
